Goal: Task Accomplishment & Management: Complete application form

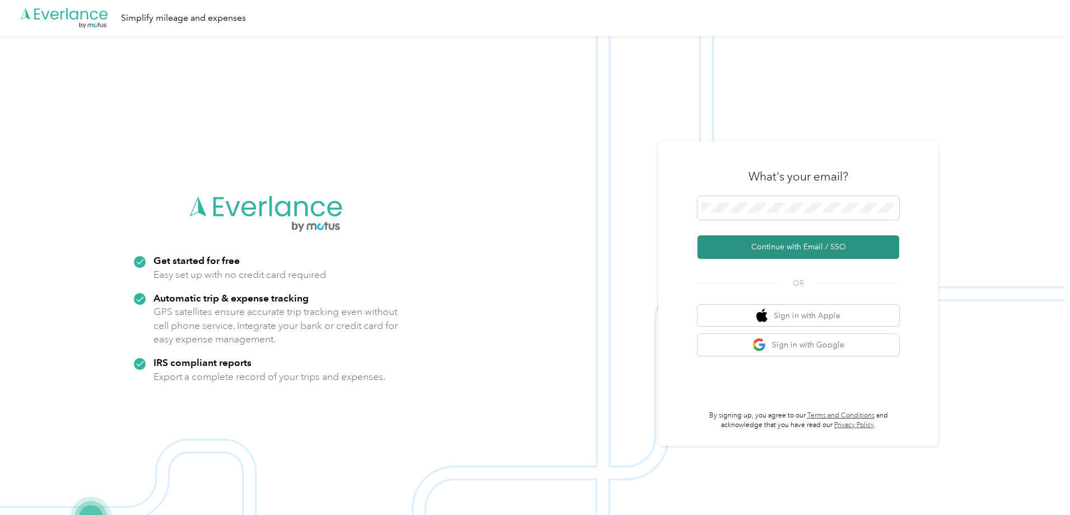
click at [797, 245] on button "Continue with Email / SSO" at bounding box center [799, 247] width 202 height 24
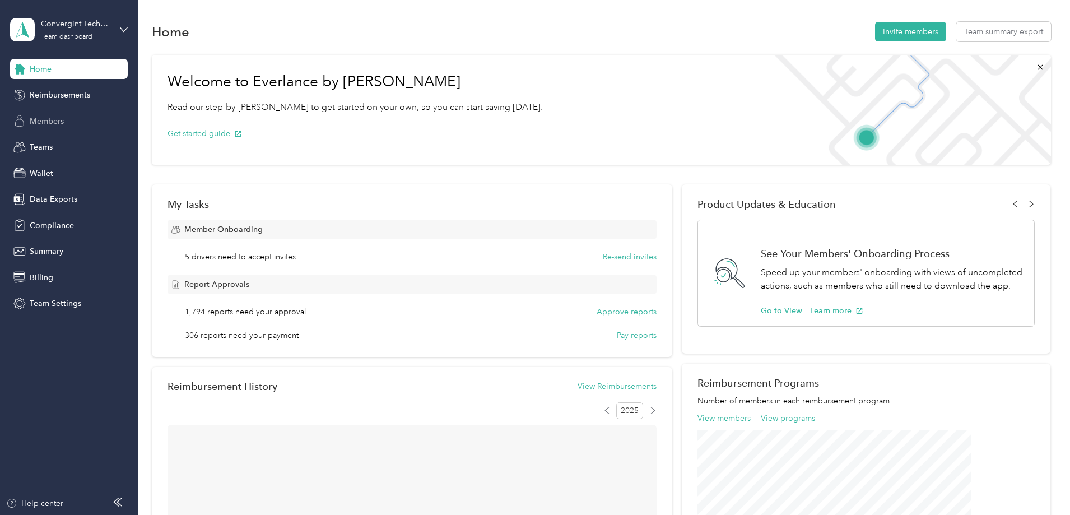
click at [69, 123] on div "Members" at bounding box center [69, 121] width 118 height 20
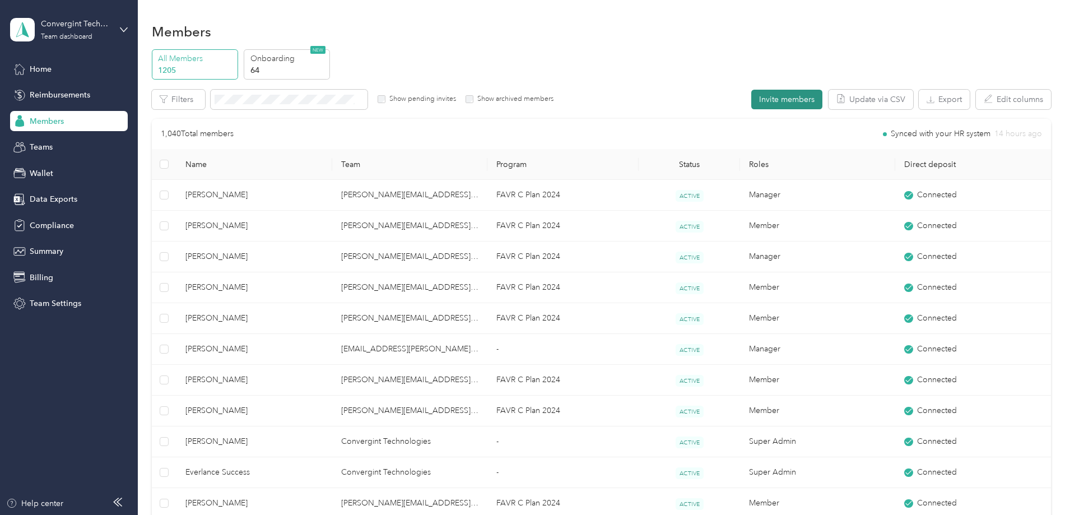
click at [751, 101] on button "Invite members" at bounding box center [786, 100] width 71 height 20
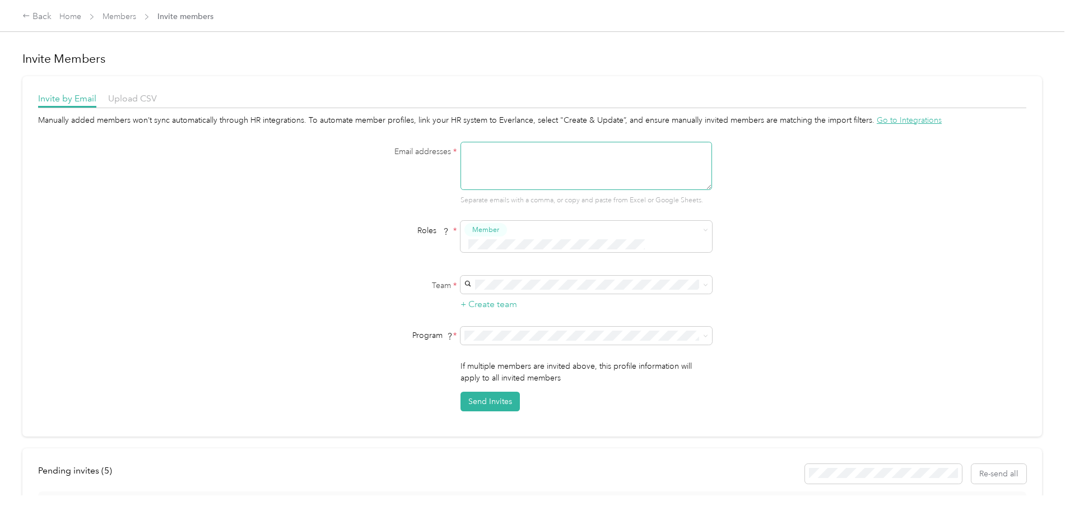
click at [488, 168] on textarea at bounding box center [587, 166] width 252 height 48
type textarea "[PERSON_NAME][EMAIL_ADDRESS][PERSON_NAME][DOMAIN_NAME]"
click at [493, 364] on p "[PERSON_NAME]" at bounding box center [585, 370] width 236 height 12
click at [492, 410] on span "FAVR C Plan 2024 (FAVR)" at bounding box center [512, 412] width 90 height 10
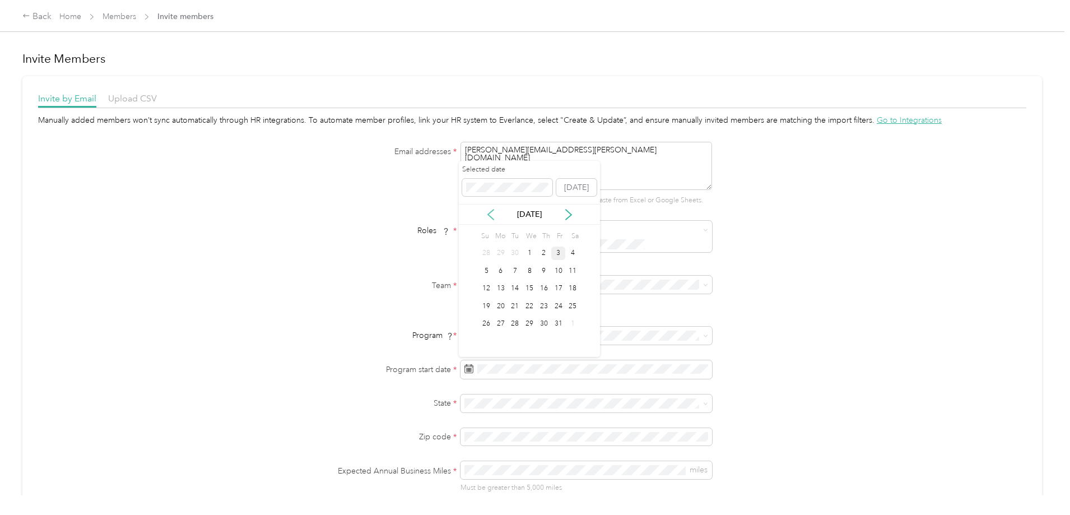
click at [492, 216] on icon at bounding box center [490, 214] width 11 height 11
click at [500, 306] on div "22" at bounding box center [501, 306] width 15 height 14
click at [487, 395] on span at bounding box center [587, 404] width 252 height 18
click at [499, 341] on div "OR [US_STATE]" at bounding box center [585, 341] width 236 height 26
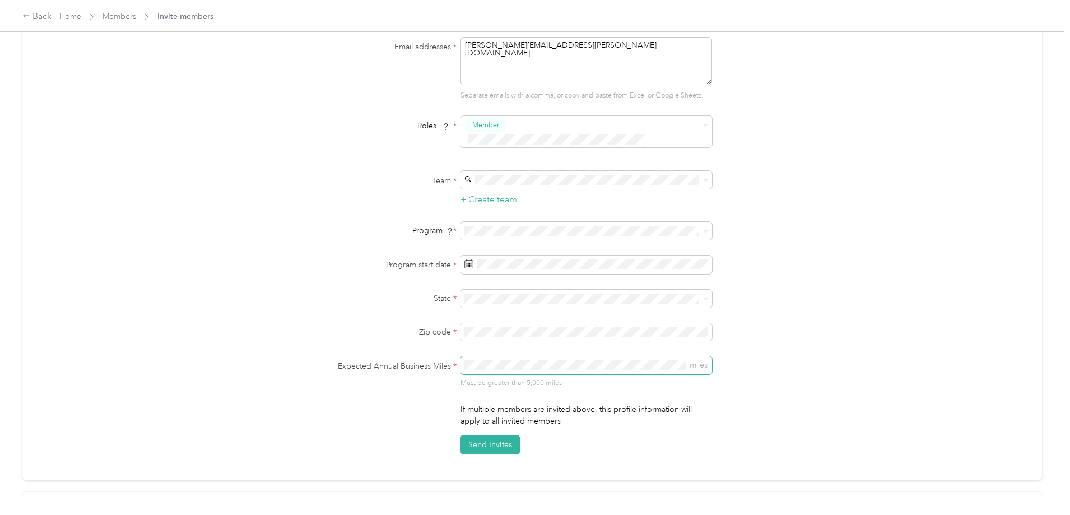
scroll to position [112, 0]
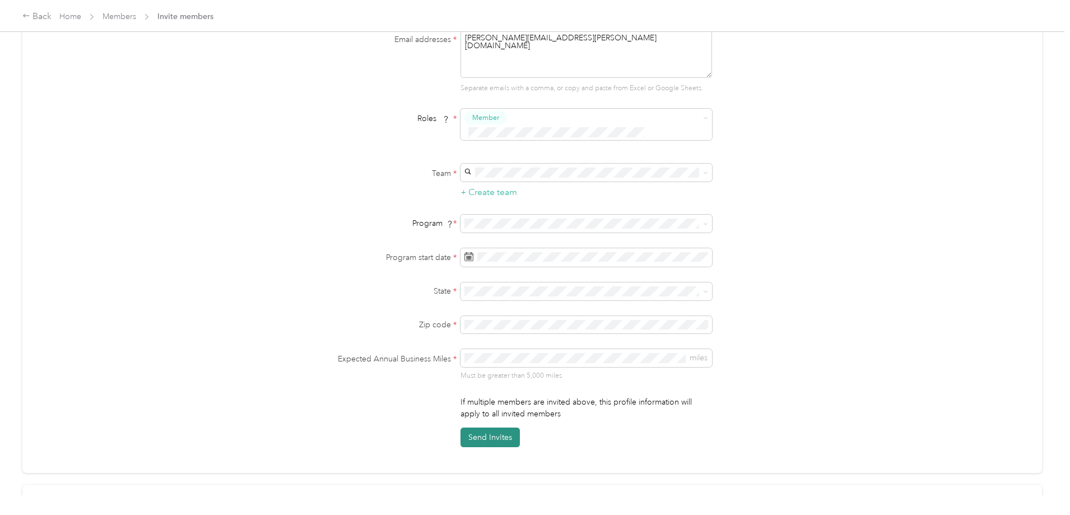
click at [500, 435] on button "Send Invites" at bounding box center [490, 438] width 59 height 20
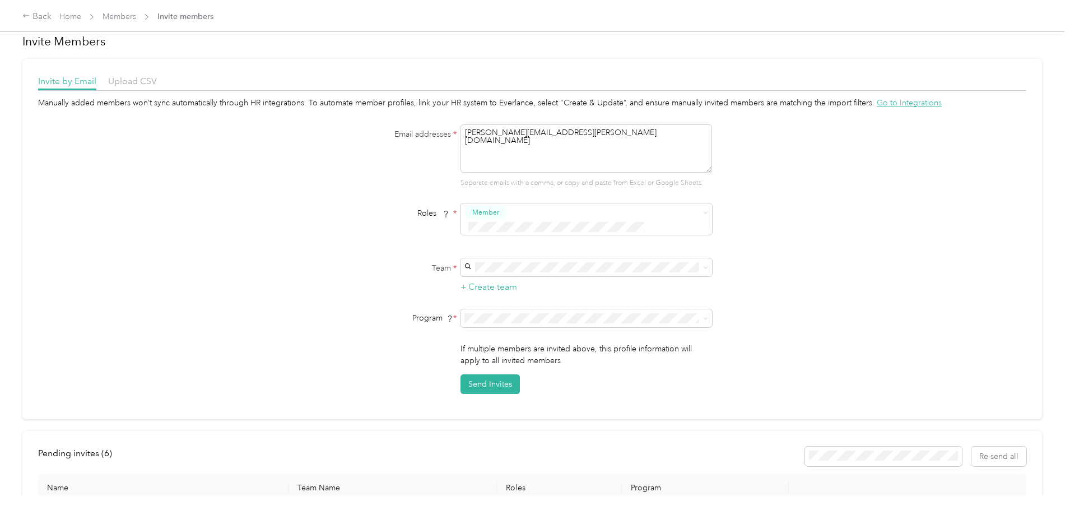
scroll to position [0, 0]
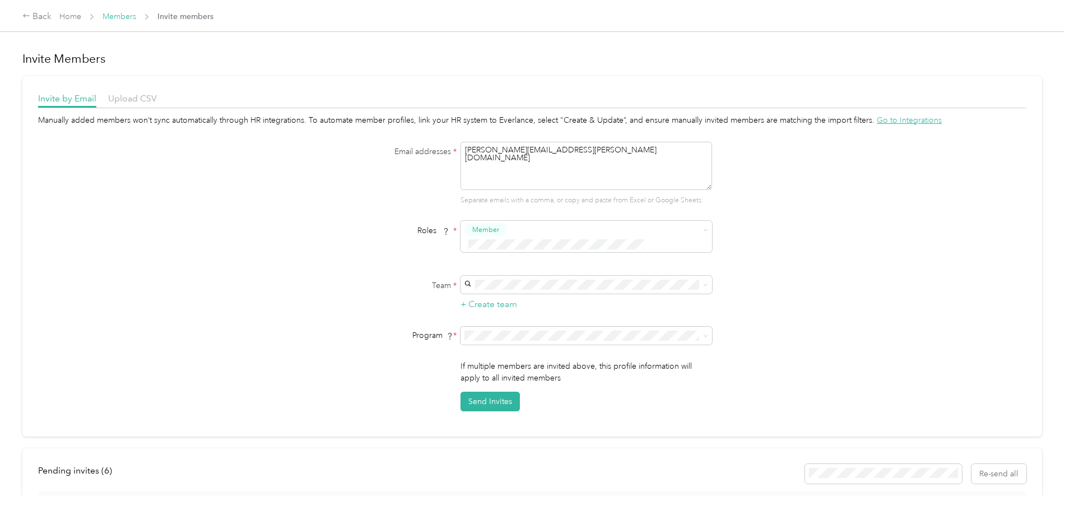
click at [136, 15] on link "Members" at bounding box center [120, 17] width 34 height 10
